Goal: Transaction & Acquisition: Obtain resource

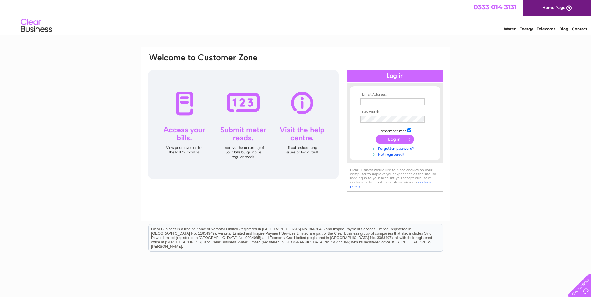
type input "finance@stjosephsservice.co.uk"
click at [393, 139] on input "submit" at bounding box center [395, 139] width 38 height 9
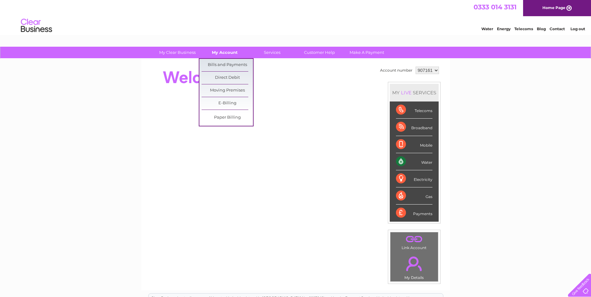
click at [225, 54] on link "My Account" at bounding box center [224, 53] width 51 height 12
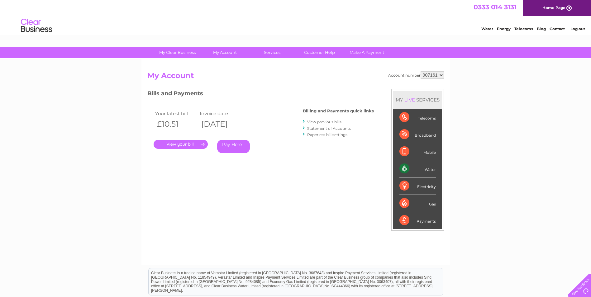
click at [176, 146] on link "." at bounding box center [181, 144] width 54 height 9
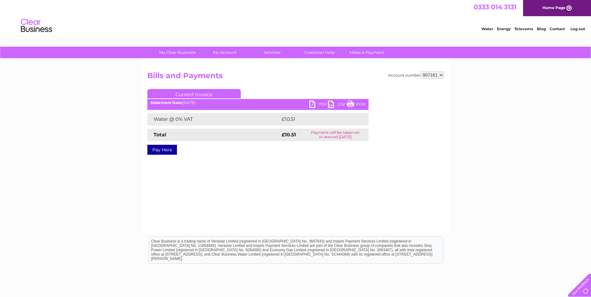
click at [321, 102] on link "PDF" at bounding box center [318, 105] width 19 height 9
click at [441, 75] on select "907161 907162" at bounding box center [432, 74] width 23 height 7
select select "907162"
click at [421, 71] on select "907161 907162" at bounding box center [432, 74] width 23 height 7
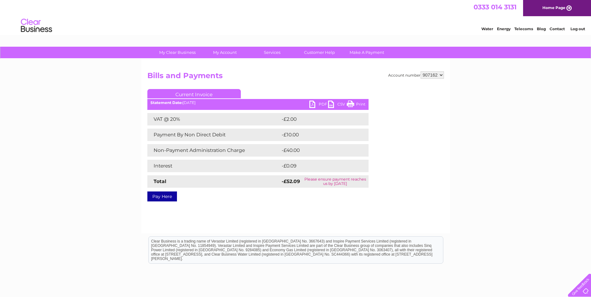
click at [319, 105] on link "PDF" at bounding box center [318, 105] width 19 height 9
click at [313, 104] on link "PDF" at bounding box center [318, 105] width 19 height 9
